Goal: Task Accomplishment & Management: Use online tool/utility

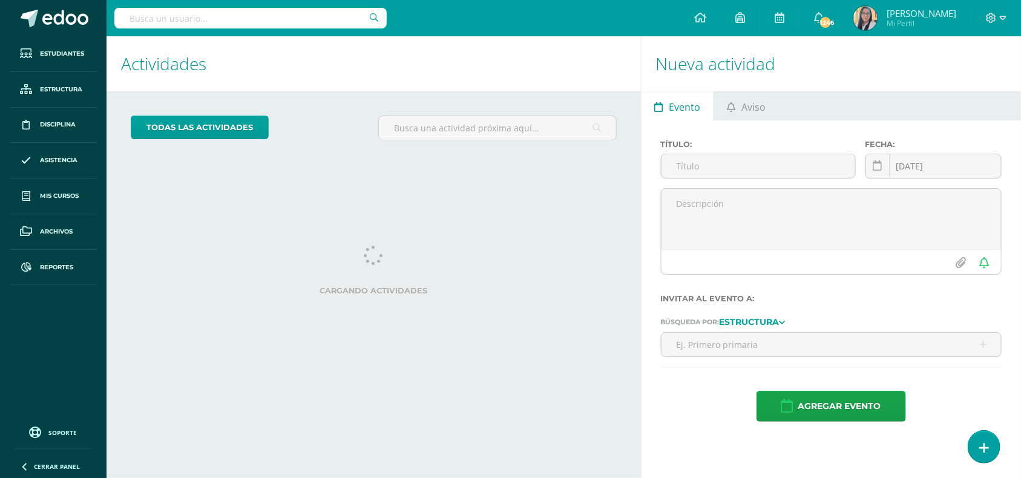
click at [185, 11] on input "text" at bounding box center [250, 18] width 272 height 21
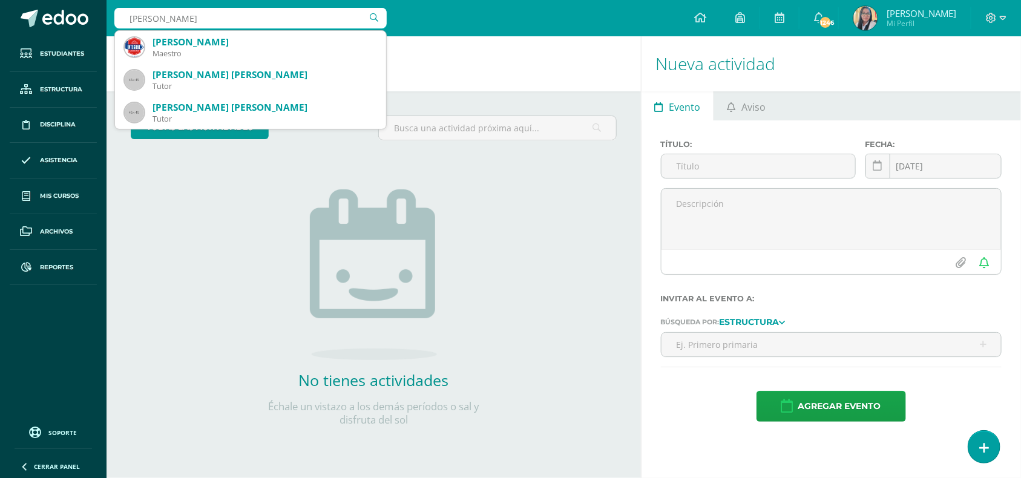
type input "luis martinez"
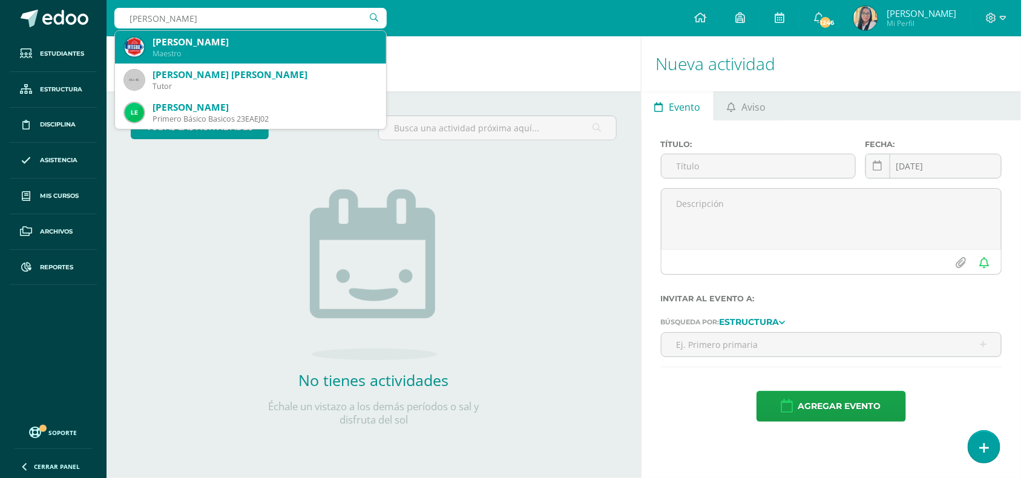
click at [194, 44] on div "[PERSON_NAME]" at bounding box center [264, 42] width 224 height 13
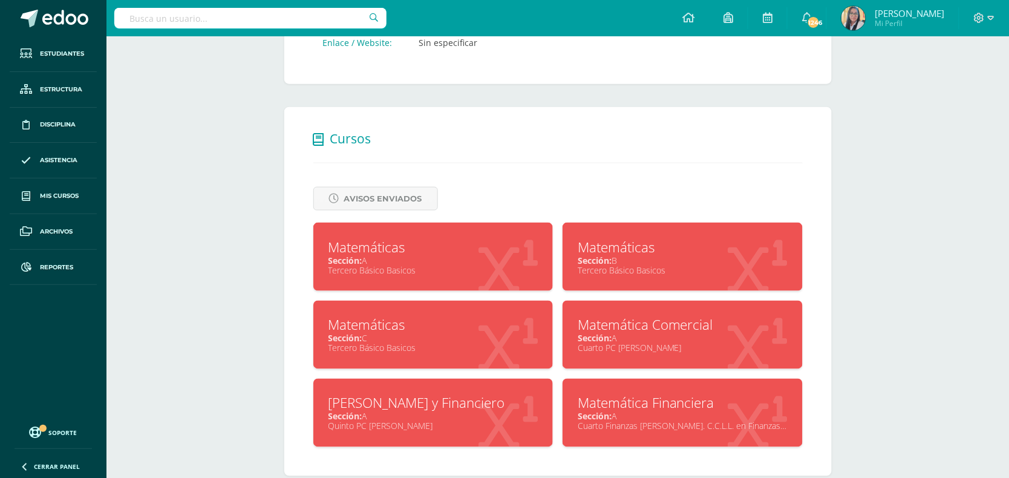
scroll to position [401, 0]
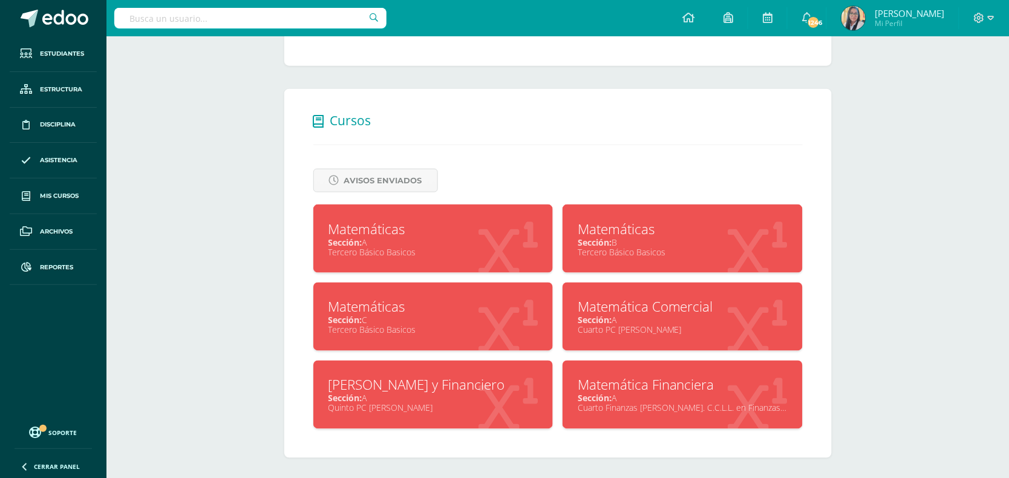
click at [422, 241] on div "Sección: A" at bounding box center [434, 242] width 210 height 11
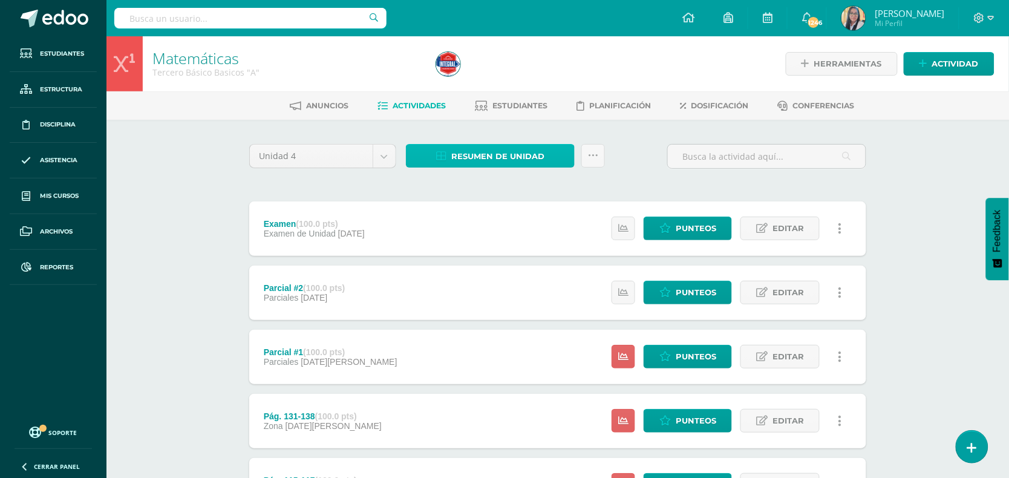
click at [491, 160] on span "Resumen de unidad" at bounding box center [497, 156] width 93 height 22
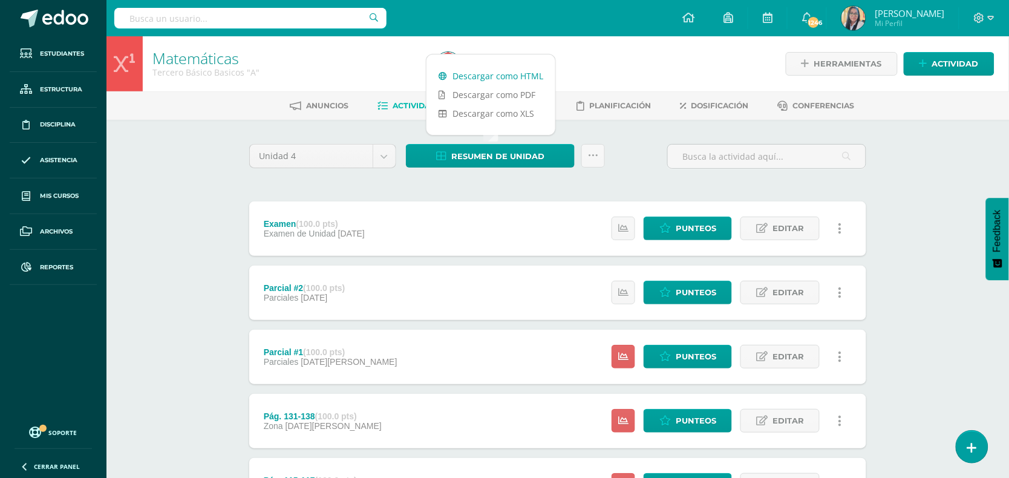
click at [517, 77] on link "Descargar como HTML" at bounding box center [491, 76] width 129 height 19
click at [621, 67] on div at bounding box center [575, 63] width 289 height 55
click at [174, 20] on input "text" at bounding box center [250, 18] width 272 height 21
click at [59, 263] on span "Reportes" at bounding box center [56, 268] width 33 height 10
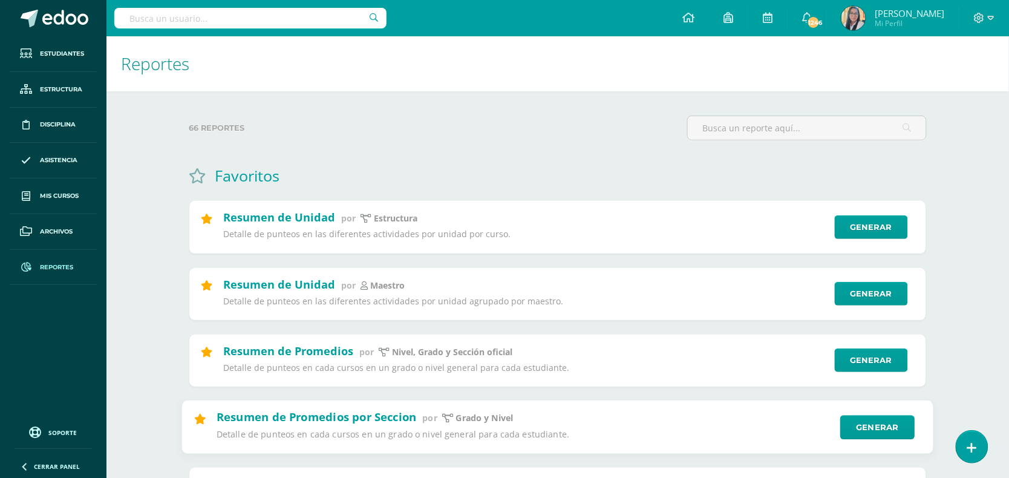
scroll to position [303, 0]
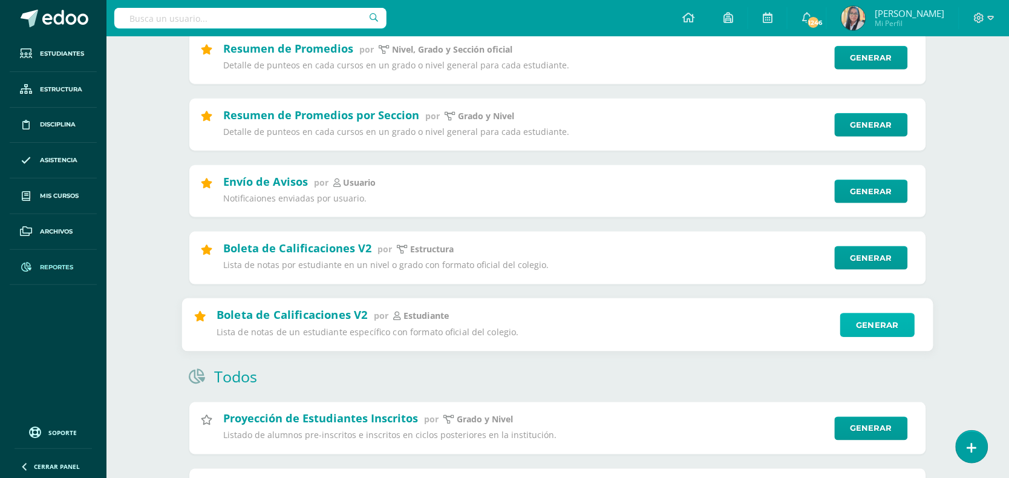
click at [888, 331] on link "Generar" at bounding box center [877, 325] width 74 height 24
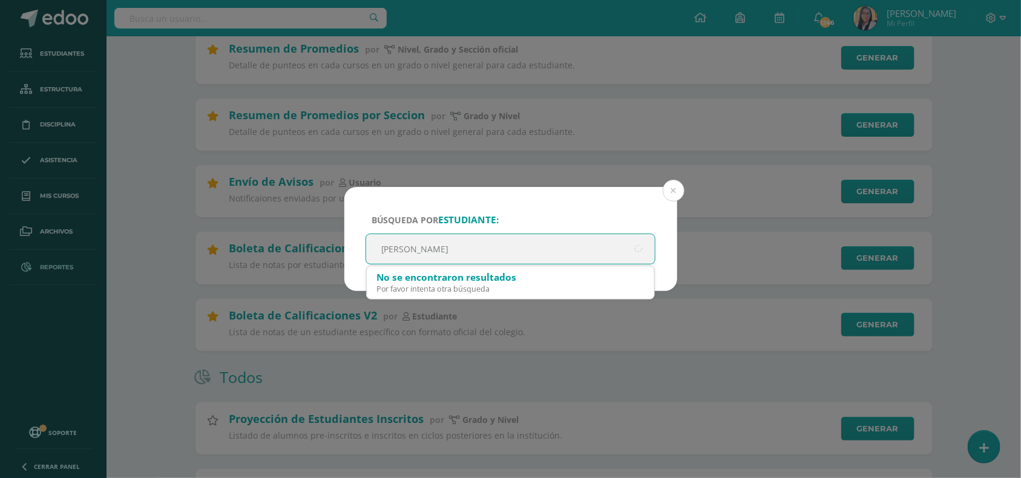
type input "laura sican"
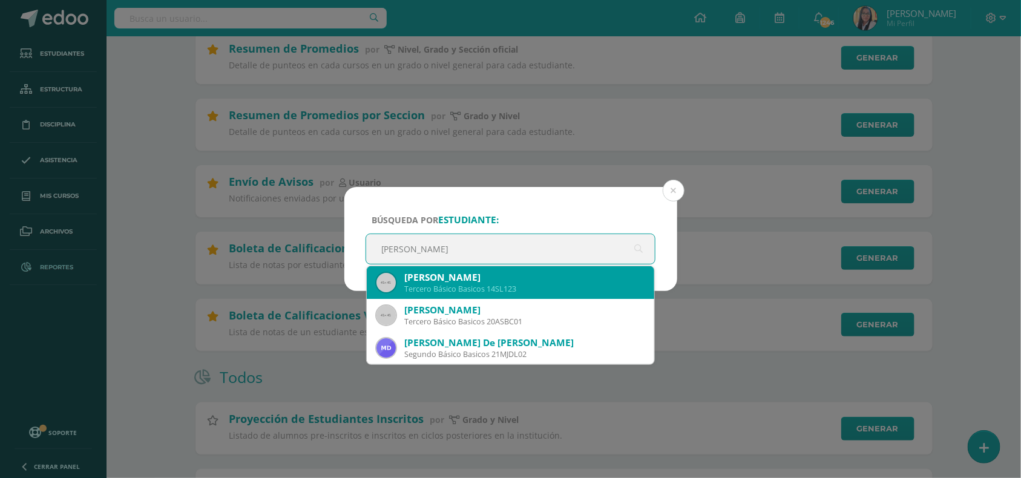
click at [494, 282] on div "Laura Daniela Sican Orantes" at bounding box center [524, 277] width 241 height 13
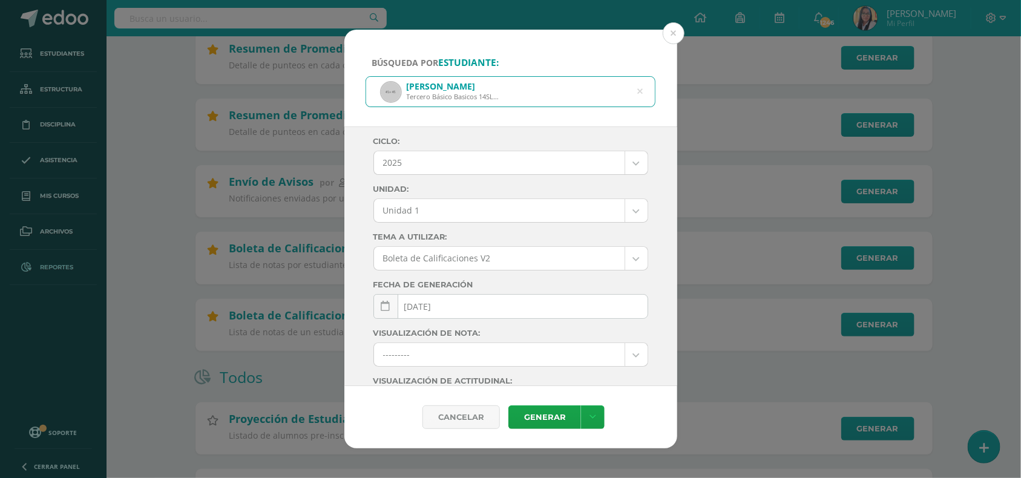
select select "Unidad 3"
click at [539, 427] on link "Generar" at bounding box center [544, 417] width 73 height 24
click at [673, 33] on button at bounding box center [674, 33] width 22 height 22
